Goal: Task Accomplishment & Management: Manage account settings

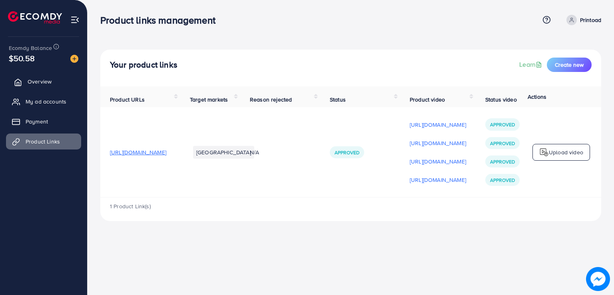
click at [35, 82] on span "Overview" at bounding box center [40, 82] width 24 height 8
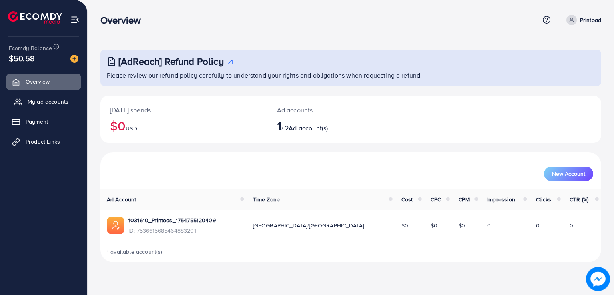
click at [70, 99] on link "My ad accounts" at bounding box center [43, 102] width 75 height 16
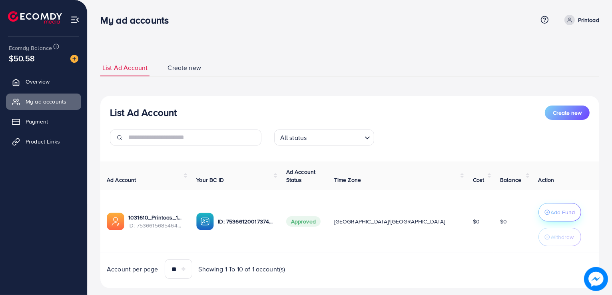
click at [545, 216] on div "Add Fund" at bounding box center [560, 212] width 31 height 10
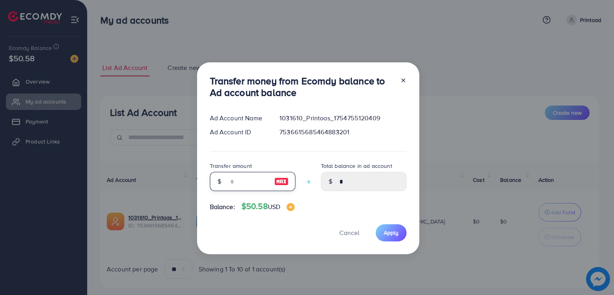
click at [238, 179] on input "number" at bounding box center [248, 181] width 40 height 19
type input "*"
type input "****"
type input "**"
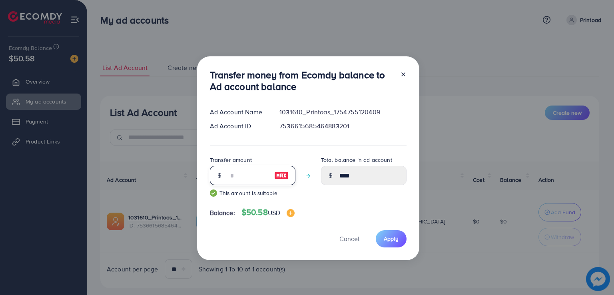
type input "*****"
type input "**"
click at [388, 242] on span "Apply" at bounding box center [391, 239] width 15 height 8
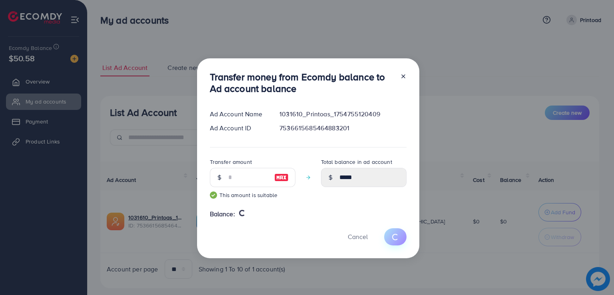
type input "*"
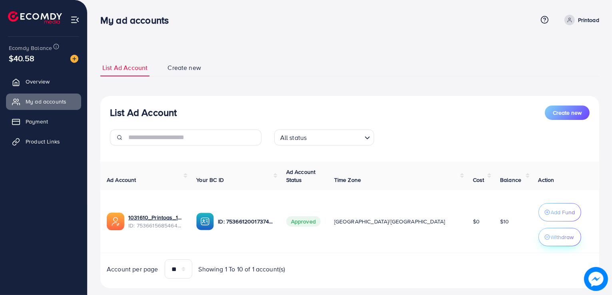
click at [545, 241] on div "Withdraw" at bounding box center [560, 237] width 31 height 10
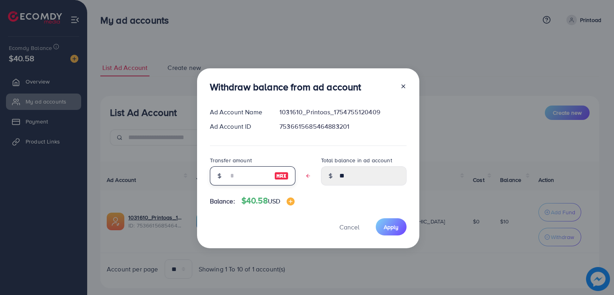
click at [245, 170] on input "text" at bounding box center [248, 175] width 40 height 19
type input "*"
type input "****"
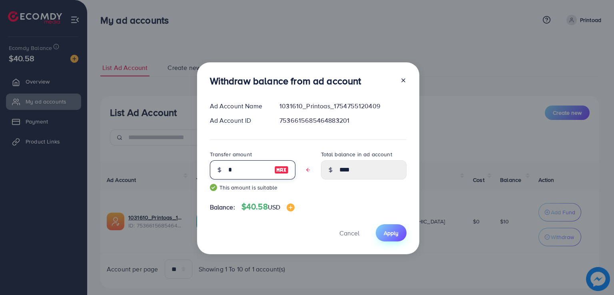
type input "*"
click at [389, 236] on span "Apply" at bounding box center [391, 233] width 15 height 8
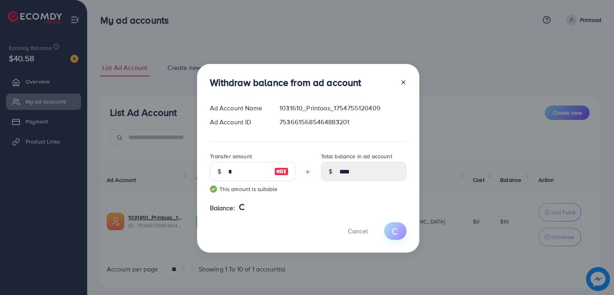
type input "**"
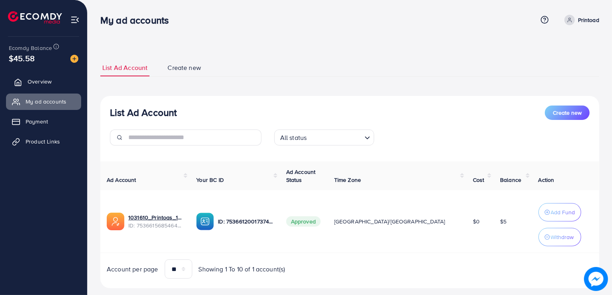
click at [44, 80] on span "Overview" at bounding box center [40, 82] width 24 height 8
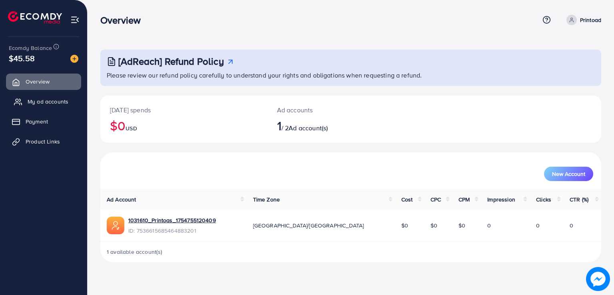
click at [43, 100] on span "My ad accounts" at bounding box center [48, 102] width 41 height 8
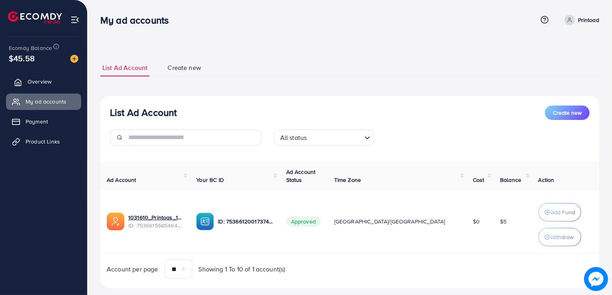
click at [34, 78] on span "Overview" at bounding box center [40, 82] width 24 height 8
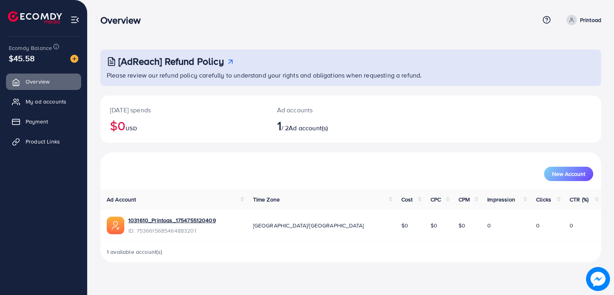
click at [306, 128] on span "Ad account(s)" at bounding box center [308, 128] width 39 height 9
click at [291, 113] on p "Ad accounts" at bounding box center [330, 110] width 106 height 10
click at [585, 23] on p "Printoad" at bounding box center [590, 20] width 21 height 10
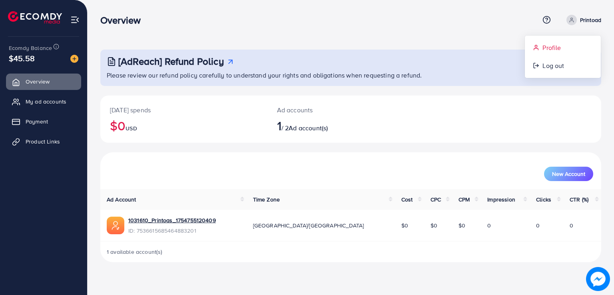
click at [560, 47] on span "Profile" at bounding box center [552, 48] width 18 height 10
select select "********"
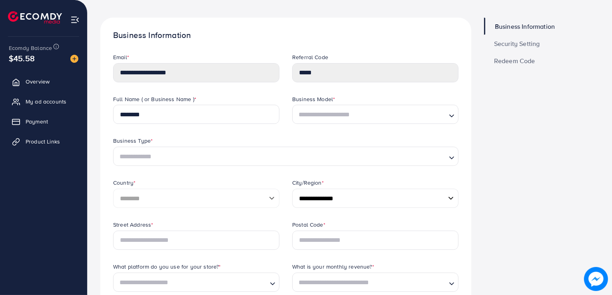
scroll to position [32, 0]
click at [32, 86] on link "Overview" at bounding box center [43, 82] width 75 height 16
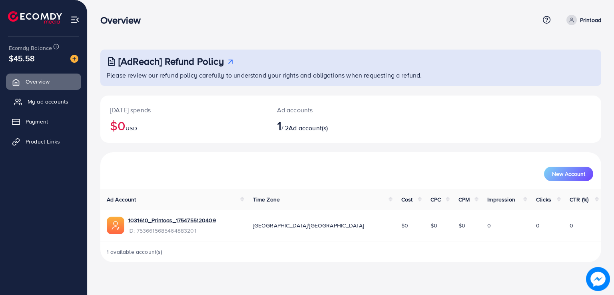
click at [48, 102] on span "My ad accounts" at bounding box center [48, 102] width 41 height 8
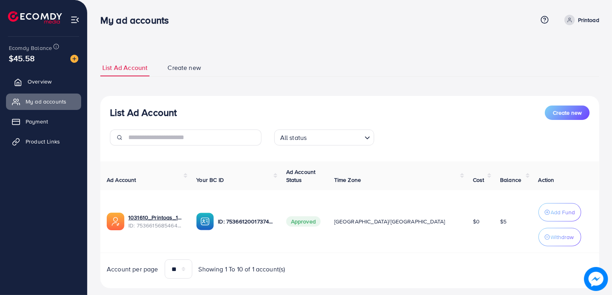
click at [31, 80] on span "Overview" at bounding box center [40, 82] width 24 height 8
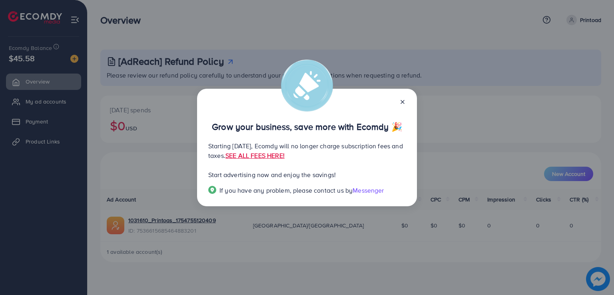
click at [403, 104] on icon at bounding box center [402, 102] width 6 height 6
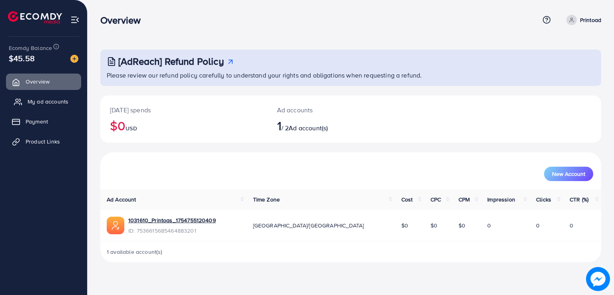
click at [44, 102] on span "My ad accounts" at bounding box center [48, 102] width 41 height 8
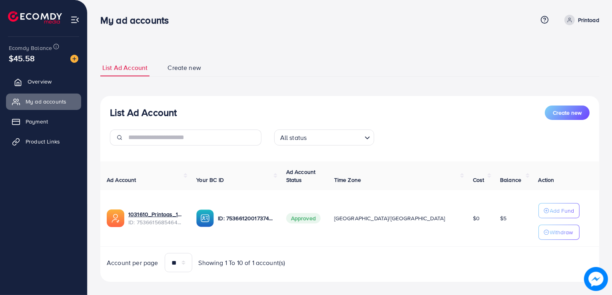
click at [16, 82] on icon at bounding box center [18, 82] width 8 height 8
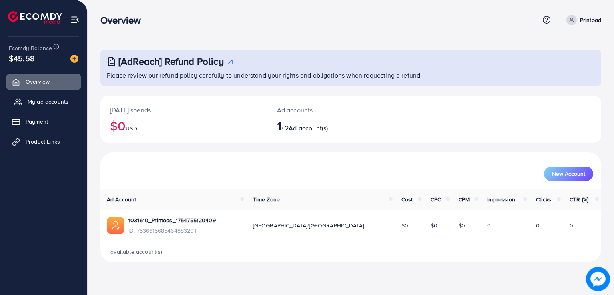
click at [17, 100] on icon at bounding box center [18, 102] width 8 height 8
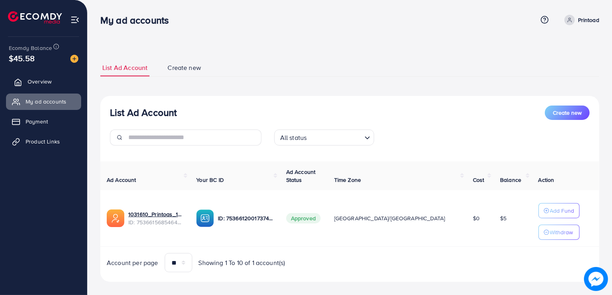
drag, startPoint x: 37, startPoint y: 135, endPoint x: 23, endPoint y: 81, distance: 55.4
click at [23, 81] on link "Overview" at bounding box center [43, 82] width 75 height 16
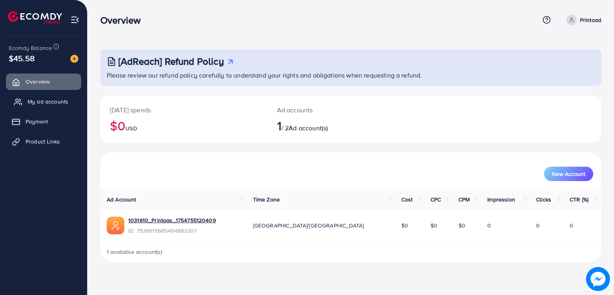
click at [20, 101] on icon at bounding box center [18, 102] width 8 height 8
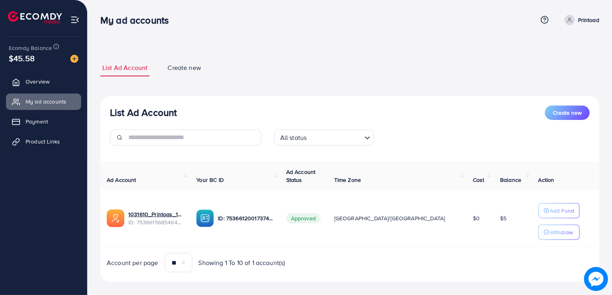
drag, startPoint x: 20, startPoint y: 101, endPoint x: 211, endPoint y: 45, distance: 199.5
click at [211, 45] on div "List Ad Account Create new List Ad Account Create new All status Loading... Ad …" at bounding box center [350, 152] width 525 height 304
click at [20, 79] on icon at bounding box center [18, 82] width 8 height 8
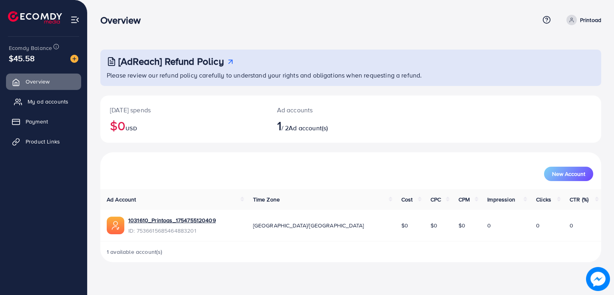
click at [16, 97] on link "My ad accounts" at bounding box center [43, 102] width 75 height 16
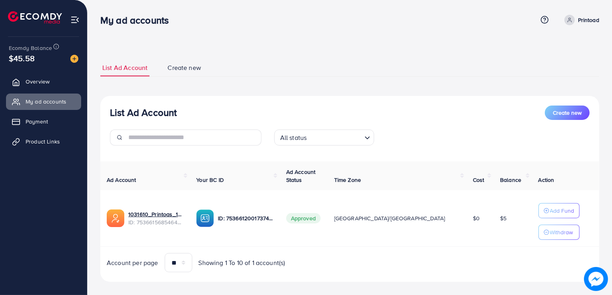
click at [473, 219] on span "$0" at bounding box center [476, 218] width 7 height 8
click at [44, 74] on link "Overview" at bounding box center [43, 82] width 75 height 16
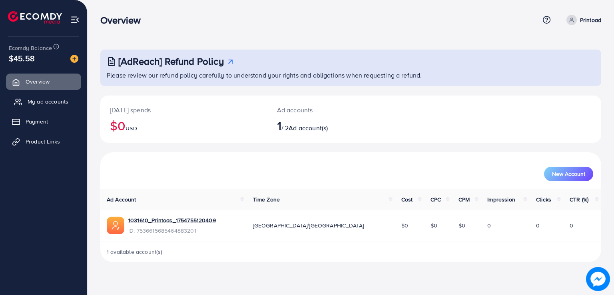
click at [38, 104] on span "My ad accounts" at bounding box center [48, 102] width 41 height 8
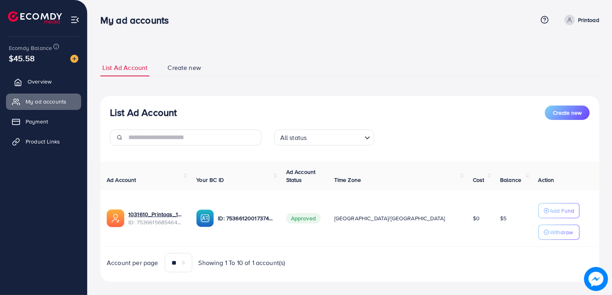
click at [53, 76] on link "Overview" at bounding box center [43, 82] width 75 height 16
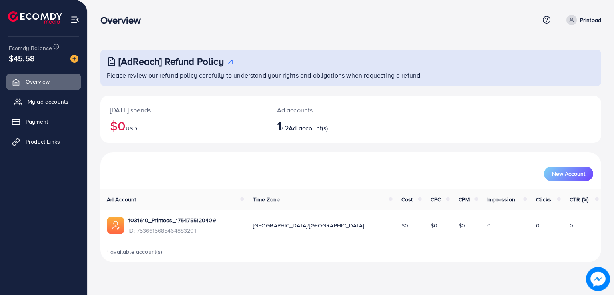
click at [46, 101] on span "My ad accounts" at bounding box center [48, 102] width 41 height 8
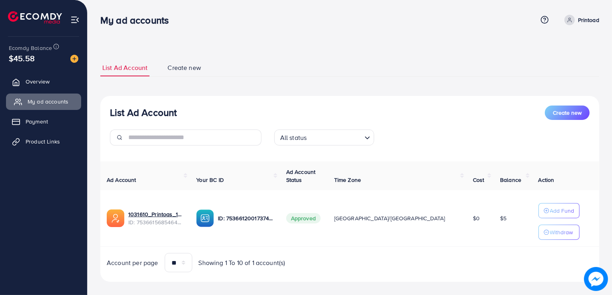
click at [47, 101] on span "My ad accounts" at bounding box center [48, 102] width 41 height 8
click at [40, 104] on span "My ad accounts" at bounding box center [48, 102] width 41 height 8
click at [43, 83] on span "Overview" at bounding box center [40, 82] width 24 height 8
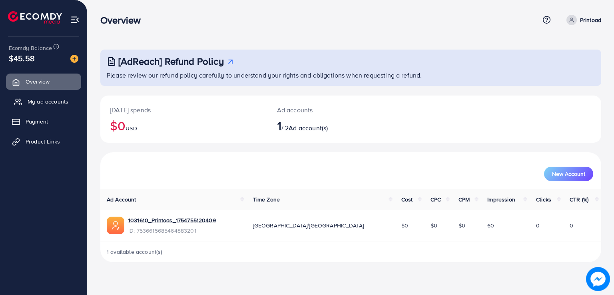
click at [35, 100] on span "My ad accounts" at bounding box center [48, 102] width 41 height 8
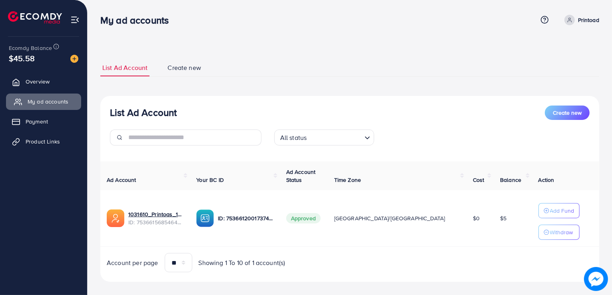
click at [35, 100] on span "My ad accounts" at bounding box center [48, 102] width 41 height 8
click at [40, 84] on span "Overview" at bounding box center [40, 82] width 24 height 8
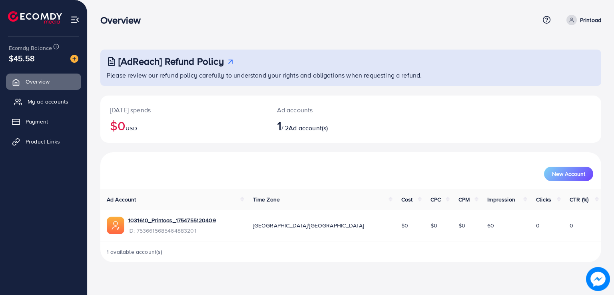
click at [28, 104] on span "My ad accounts" at bounding box center [48, 102] width 41 height 8
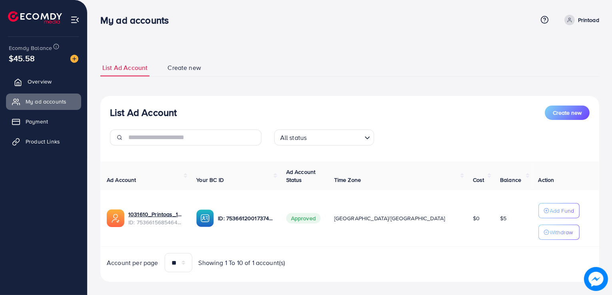
click at [61, 74] on link "Overview" at bounding box center [43, 82] width 75 height 16
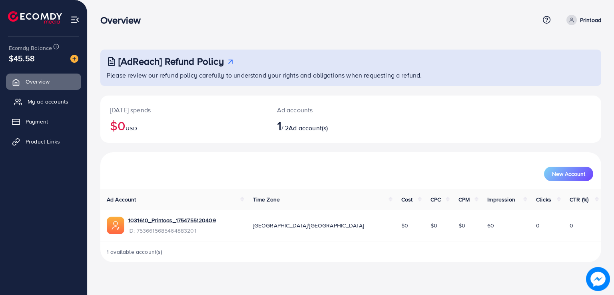
click at [51, 96] on link "My ad accounts" at bounding box center [43, 102] width 75 height 16
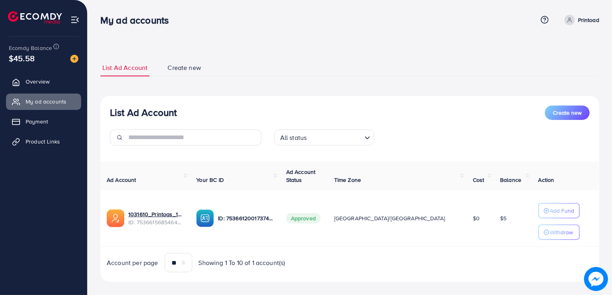
click at [46, 70] on div "Ecomdy Balance $45.58" at bounding box center [43, 54] width 74 height 34
click at [40, 86] on link "Overview" at bounding box center [43, 82] width 75 height 16
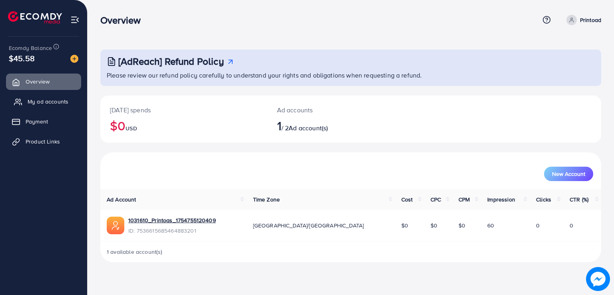
click at [48, 104] on span "My ad accounts" at bounding box center [48, 102] width 41 height 8
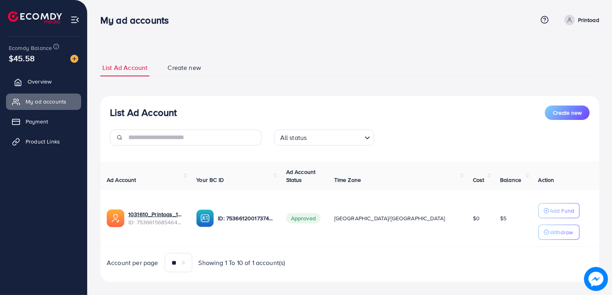
click at [25, 76] on link "Overview" at bounding box center [43, 82] width 75 height 16
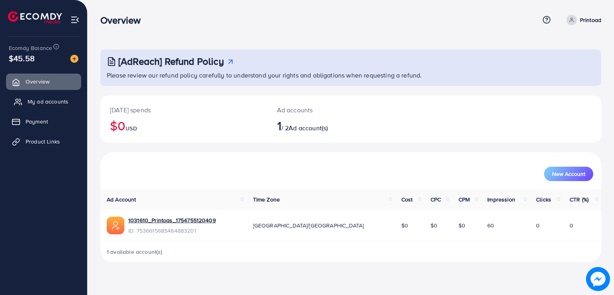
click at [24, 96] on link "My ad accounts" at bounding box center [43, 102] width 75 height 16
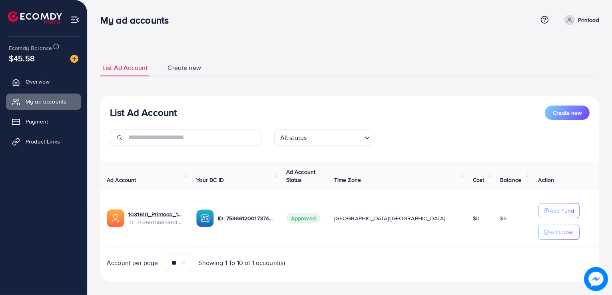
click at [370, 44] on div "List Ad Account Create new List Ad Account Create new All status Loading... Ad …" at bounding box center [350, 152] width 525 height 304
click at [54, 83] on link "Overview" at bounding box center [43, 82] width 75 height 16
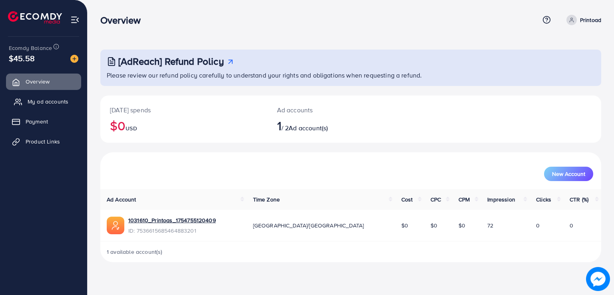
click at [50, 101] on span "My ad accounts" at bounding box center [48, 102] width 41 height 8
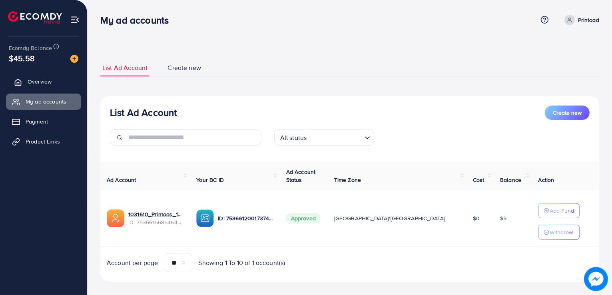
click at [46, 76] on link "Overview" at bounding box center [43, 82] width 75 height 16
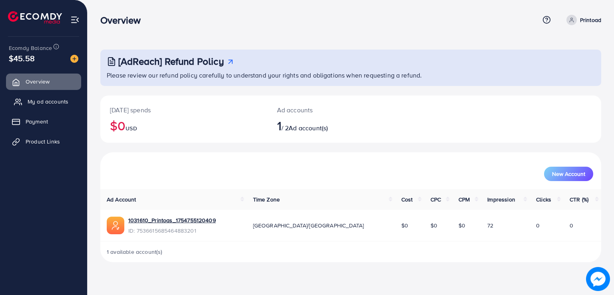
click at [46, 94] on link "My ad accounts" at bounding box center [43, 102] width 75 height 16
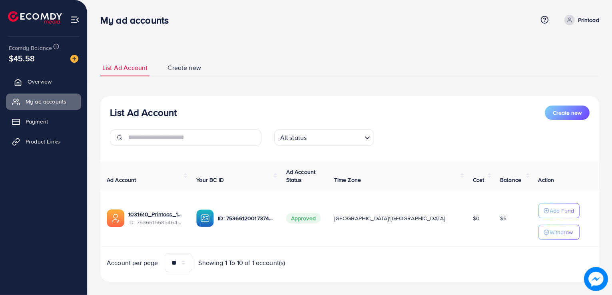
click at [53, 83] on link "Overview" at bounding box center [43, 82] width 75 height 16
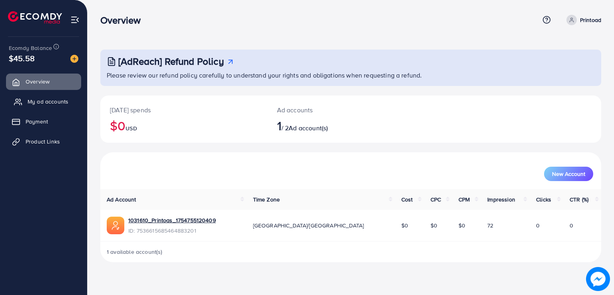
click at [52, 96] on link "My ad accounts" at bounding box center [43, 102] width 75 height 16
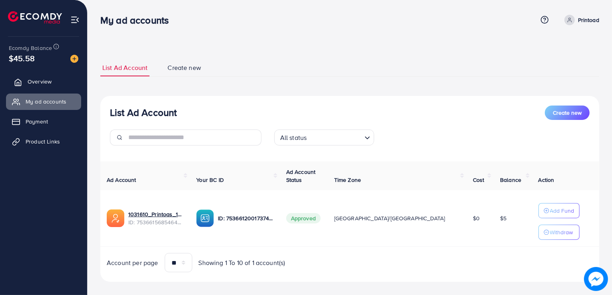
click at [12, 83] on link "Overview" at bounding box center [43, 82] width 75 height 16
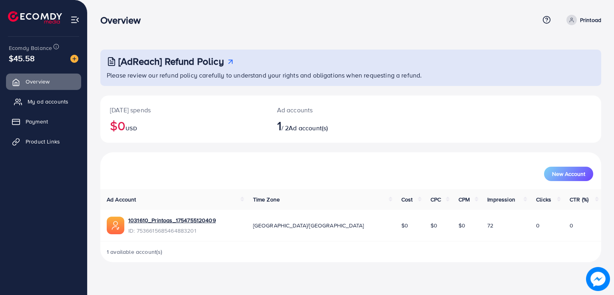
click at [14, 96] on link "My ad accounts" at bounding box center [43, 102] width 75 height 16
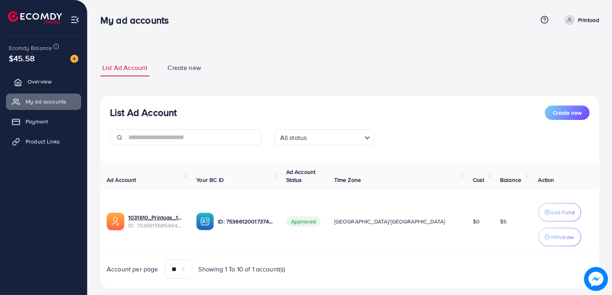
click at [20, 75] on link "Overview" at bounding box center [43, 82] width 75 height 16
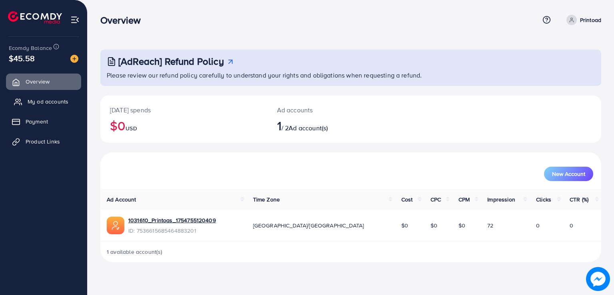
click at [20, 97] on link "My ad accounts" at bounding box center [43, 102] width 75 height 16
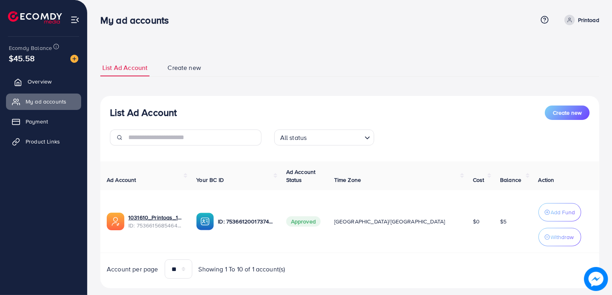
click at [22, 80] on link "Overview" at bounding box center [43, 82] width 75 height 16
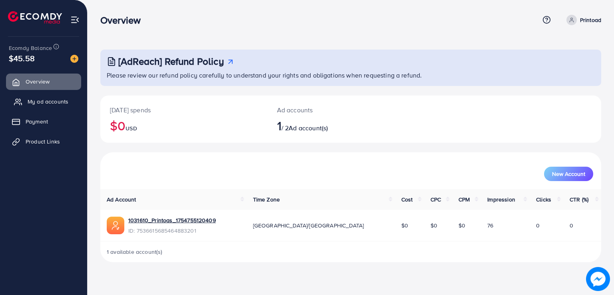
click at [30, 100] on span "My ad accounts" at bounding box center [48, 102] width 41 height 8
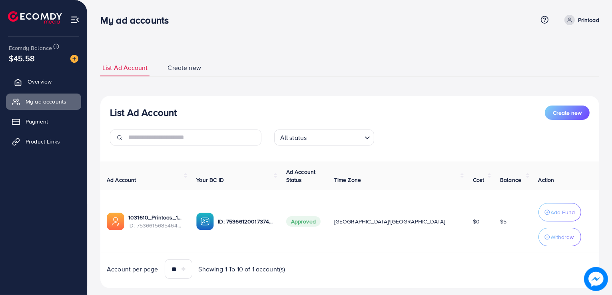
click at [50, 78] on span "Overview" at bounding box center [40, 82] width 24 height 8
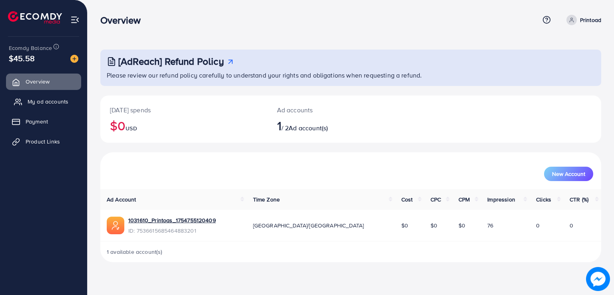
click at [49, 96] on link "My ad accounts" at bounding box center [43, 102] width 75 height 16
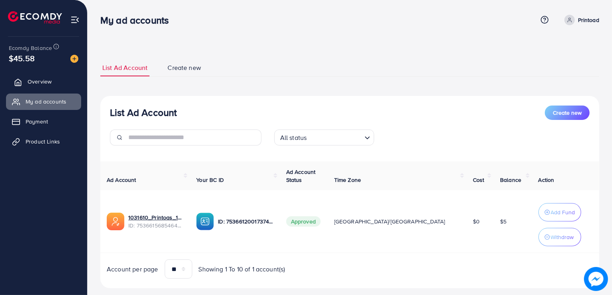
click at [32, 82] on span "Overview" at bounding box center [40, 82] width 24 height 8
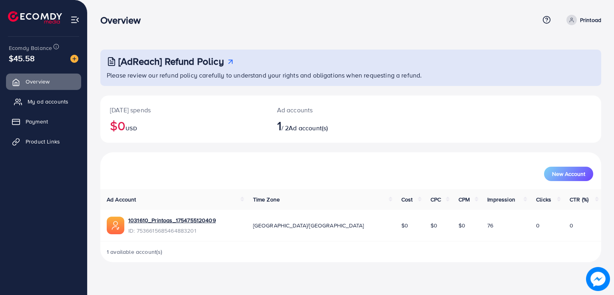
click at [40, 104] on span "My ad accounts" at bounding box center [48, 102] width 41 height 8
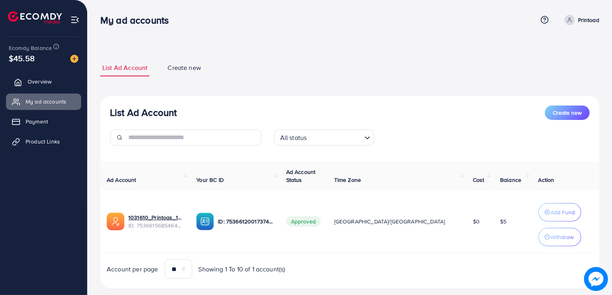
click at [38, 78] on span "Overview" at bounding box center [40, 82] width 24 height 8
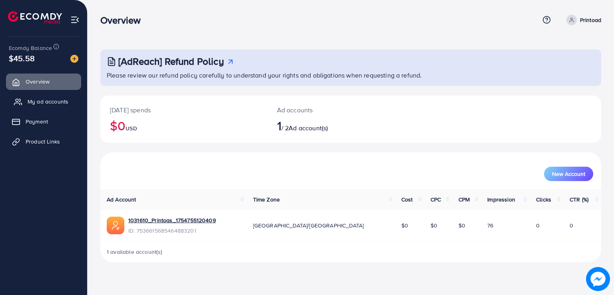
click at [53, 103] on span "My ad accounts" at bounding box center [48, 102] width 41 height 8
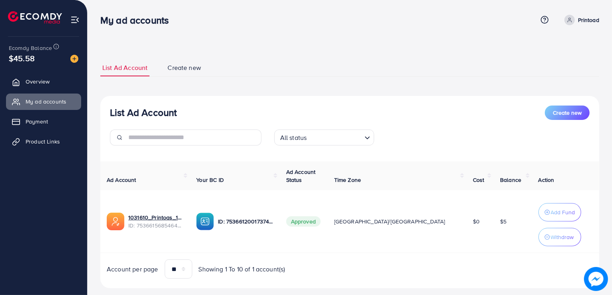
drag, startPoint x: 186, startPoint y: 2, endPoint x: 396, endPoint y: 20, distance: 210.6
click at [396, 20] on div "My ad accounts" at bounding box center [318, 20] width 437 height 12
click at [49, 80] on span "Overview" at bounding box center [40, 82] width 24 height 8
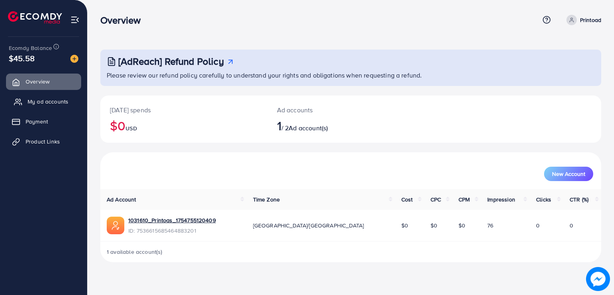
click at [40, 102] on span "My ad accounts" at bounding box center [48, 102] width 41 height 8
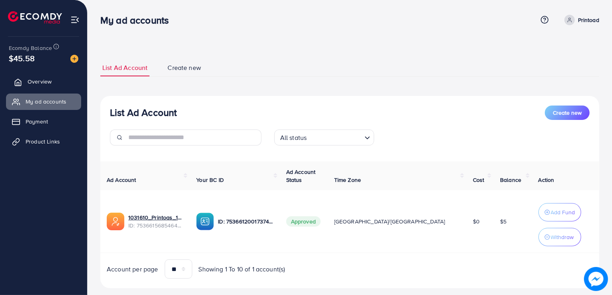
click at [40, 85] on span "Overview" at bounding box center [40, 82] width 24 height 8
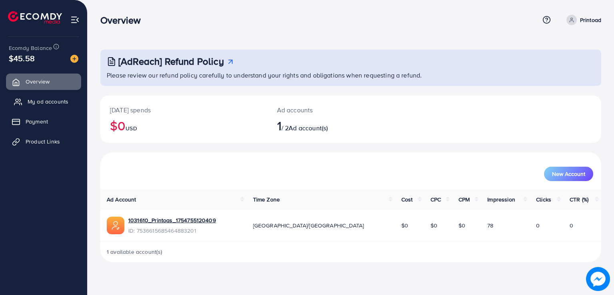
click at [40, 97] on link "My ad accounts" at bounding box center [43, 102] width 75 height 16
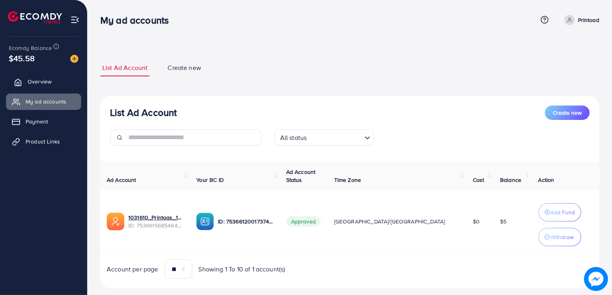
click at [34, 86] on link "Overview" at bounding box center [43, 82] width 75 height 16
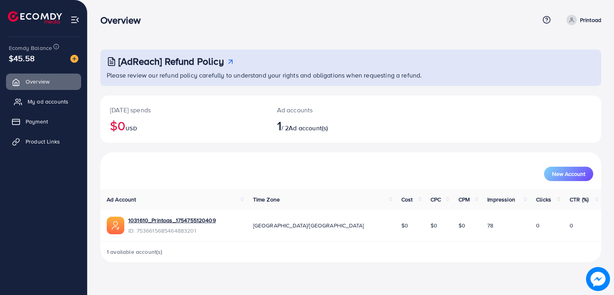
click at [47, 99] on span "My ad accounts" at bounding box center [48, 102] width 41 height 8
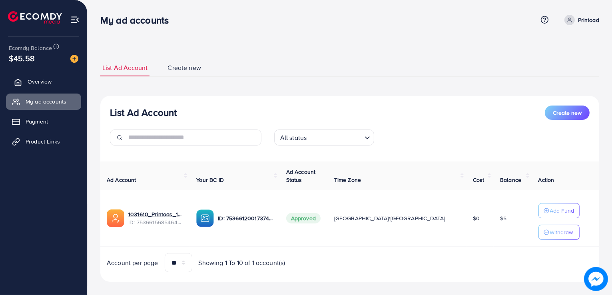
click at [64, 80] on link "Overview" at bounding box center [43, 82] width 75 height 16
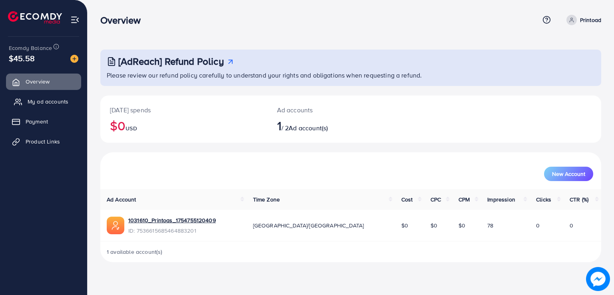
click at [75, 105] on link "My ad accounts" at bounding box center [43, 102] width 75 height 16
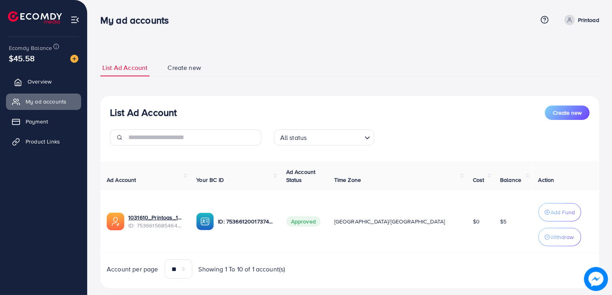
click at [46, 84] on span "Overview" at bounding box center [40, 82] width 24 height 8
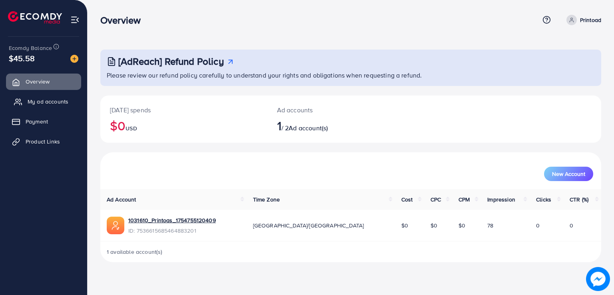
click at [43, 108] on link "My ad accounts" at bounding box center [43, 102] width 75 height 16
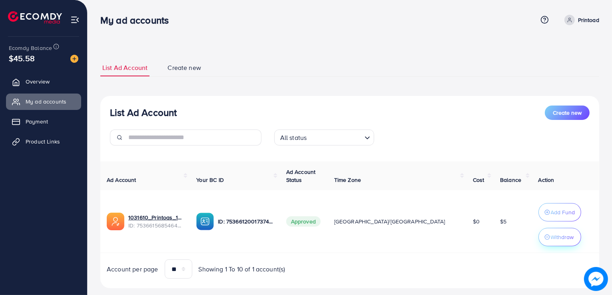
click at [551, 237] on p "Withdraw" at bounding box center [562, 237] width 23 height 10
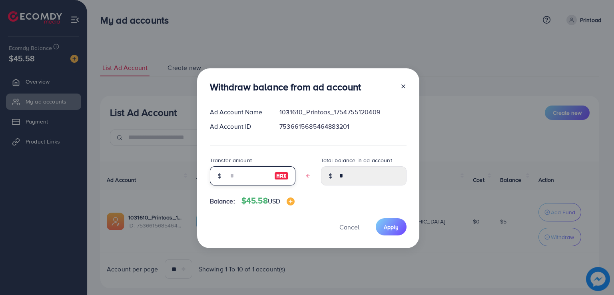
click at [249, 181] on input "text" at bounding box center [248, 175] width 40 height 19
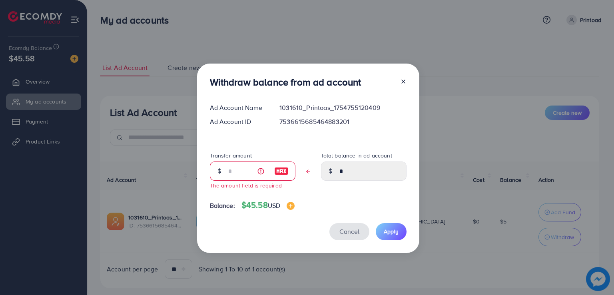
click at [357, 225] on button "Cancel" at bounding box center [349, 231] width 40 height 17
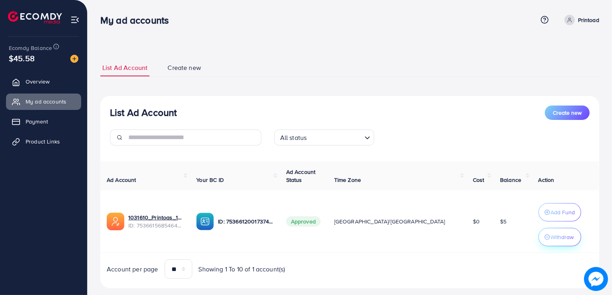
click at [551, 239] on p "Withdraw" at bounding box center [562, 237] width 23 height 10
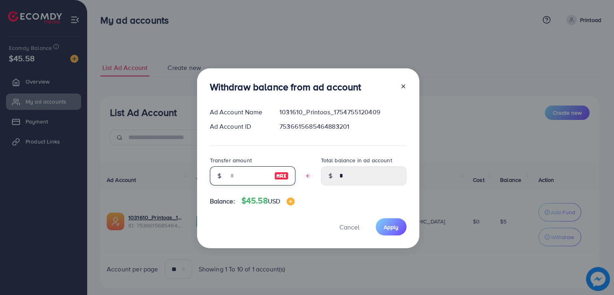
click at [257, 180] on input "text" at bounding box center [248, 175] width 40 height 19
type input "*"
type input "****"
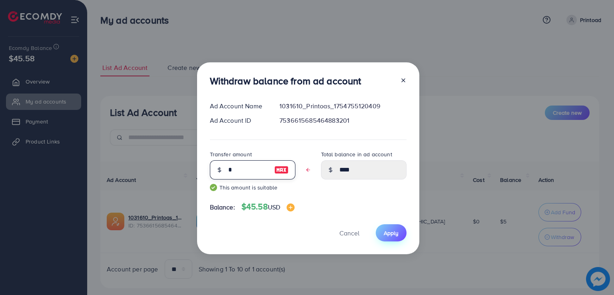
type input "*"
click at [385, 231] on span "Apply" at bounding box center [391, 233] width 15 height 8
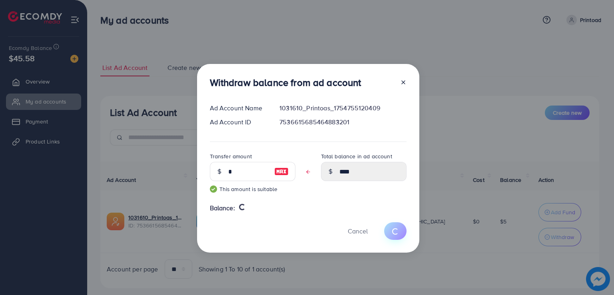
type input "*"
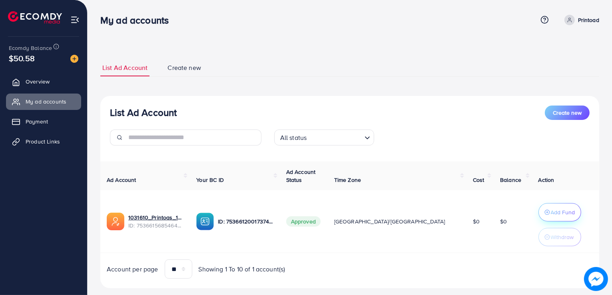
click at [551, 212] on p "Add Fund" at bounding box center [563, 212] width 24 height 10
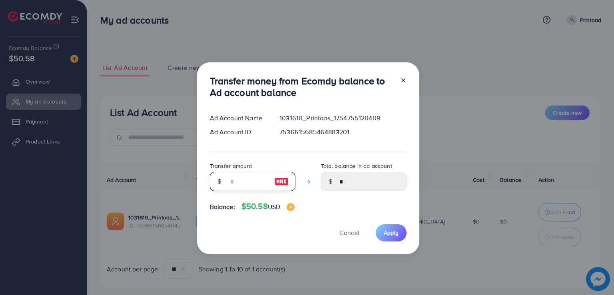
click at [237, 183] on input "number" at bounding box center [248, 181] width 40 height 19
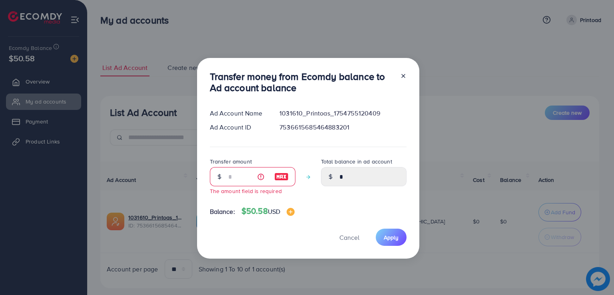
click at [401, 78] on icon at bounding box center [403, 76] width 6 height 6
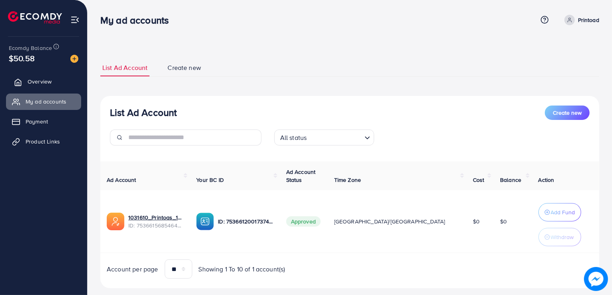
click at [28, 83] on span "Overview" at bounding box center [40, 82] width 24 height 8
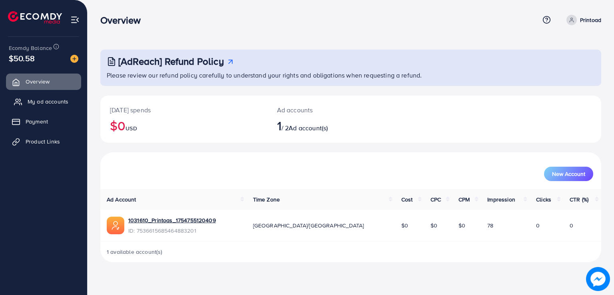
click at [18, 101] on circle at bounding box center [17, 100] width 3 height 3
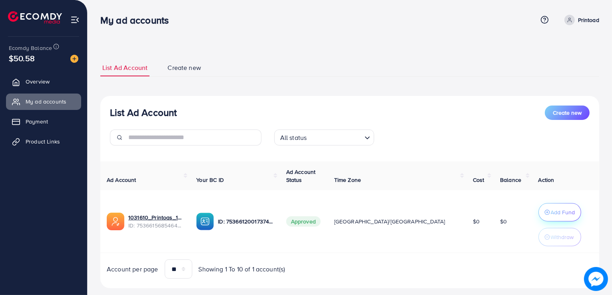
click at [551, 213] on p "Add Fund" at bounding box center [563, 212] width 24 height 10
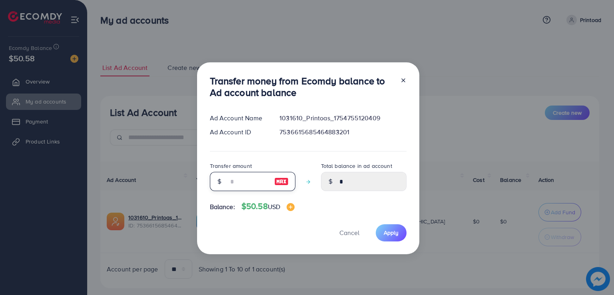
click at [251, 183] on input "number" at bounding box center [248, 181] width 40 height 19
type input "*"
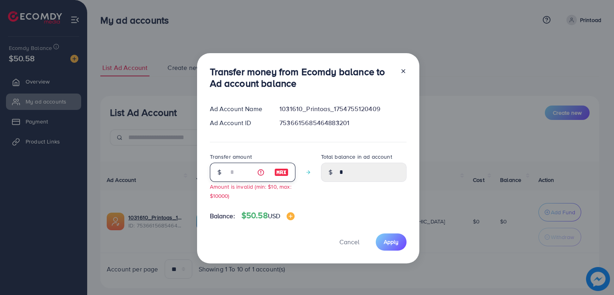
type input "****"
type input "**"
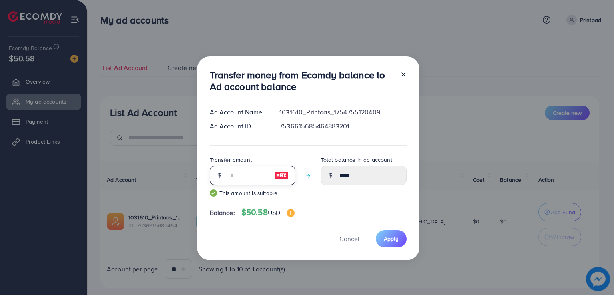
type input "*****"
type input "*"
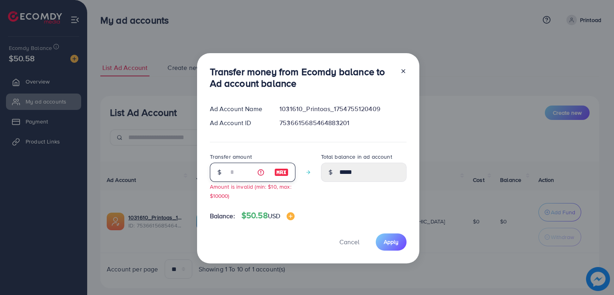
type input "****"
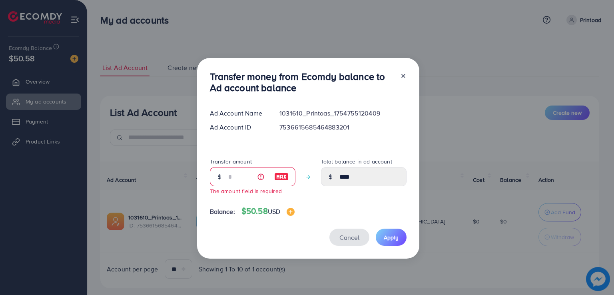
click at [345, 242] on button "Cancel" at bounding box center [349, 237] width 40 height 17
type input "*"
